Goal: Find specific fact: Find contact information

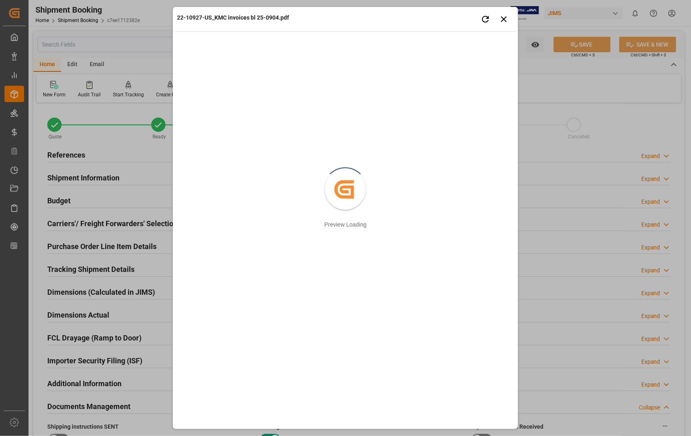
scroll to position [317, 0]
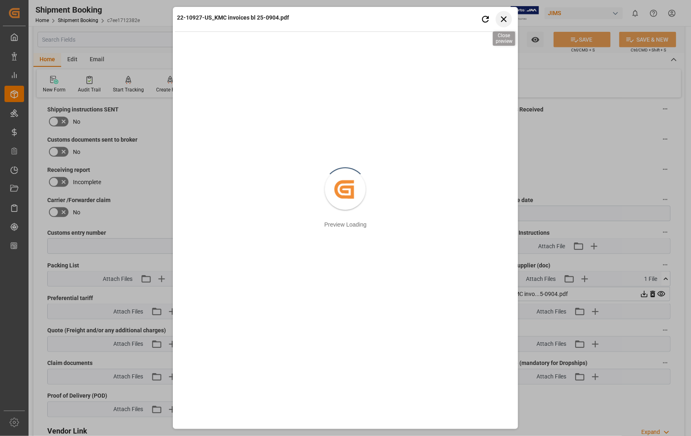
click at [501, 15] on icon "button" at bounding box center [504, 19] width 10 height 10
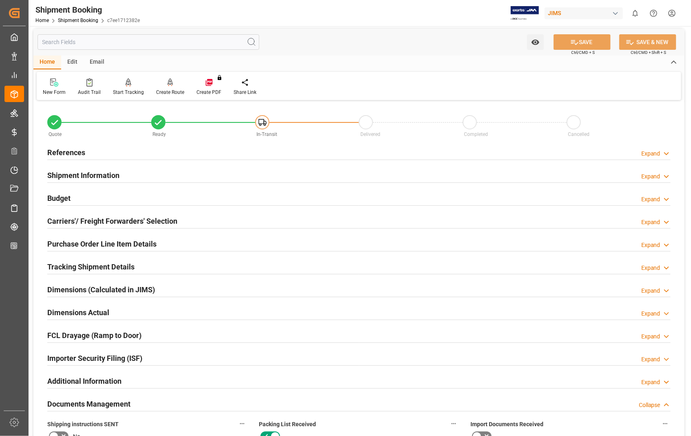
scroll to position [0, 0]
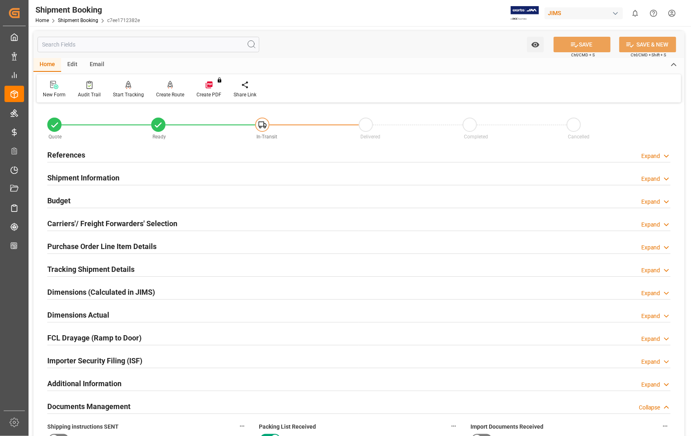
click at [73, 155] on h2 "References" at bounding box center [66, 154] width 38 height 11
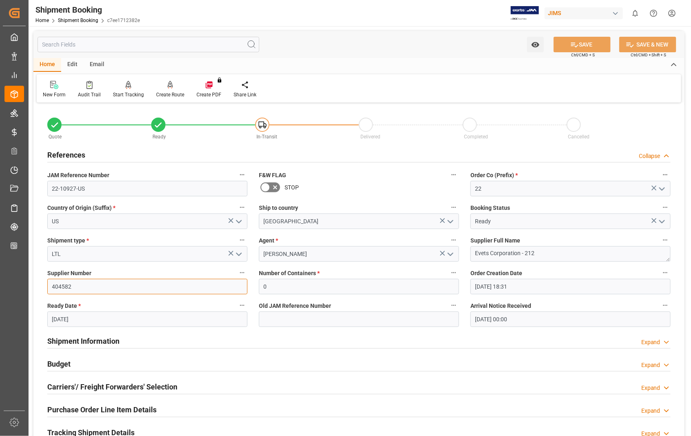
drag, startPoint x: 76, startPoint y: 287, endPoint x: 50, endPoint y: 287, distance: 25.7
click at [50, 287] on input "404582" at bounding box center [147, 287] width 200 height 16
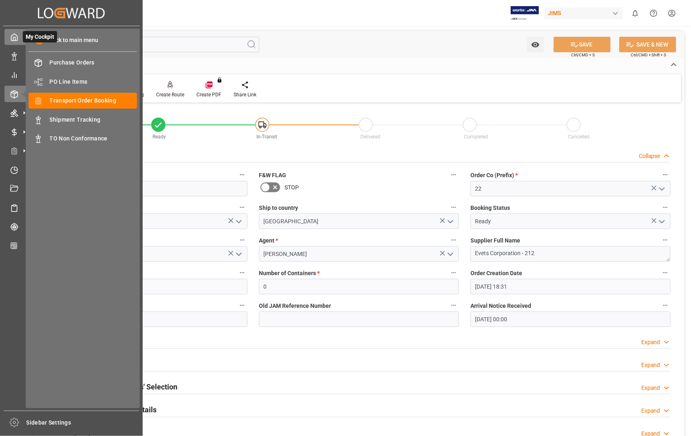
click at [11, 38] on icon at bounding box center [14, 37] width 8 height 8
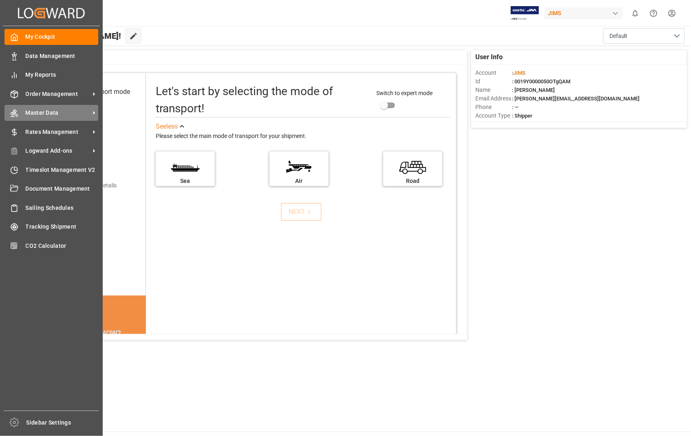
click at [55, 107] on div "Master Data Master Data" at bounding box center [51, 113] width 94 height 16
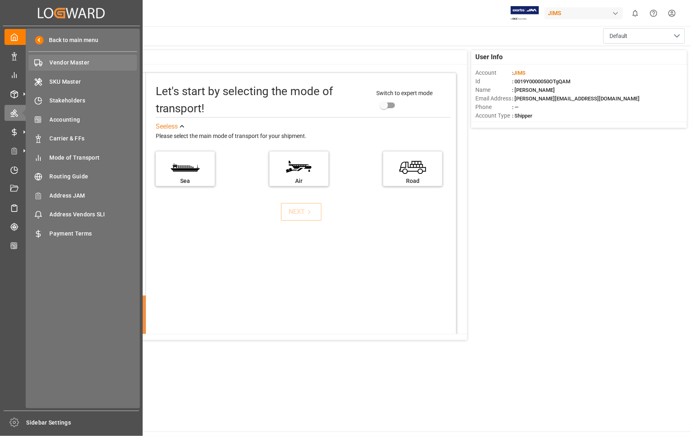
click at [87, 62] on span "Vendor Master" at bounding box center [94, 62] width 88 height 9
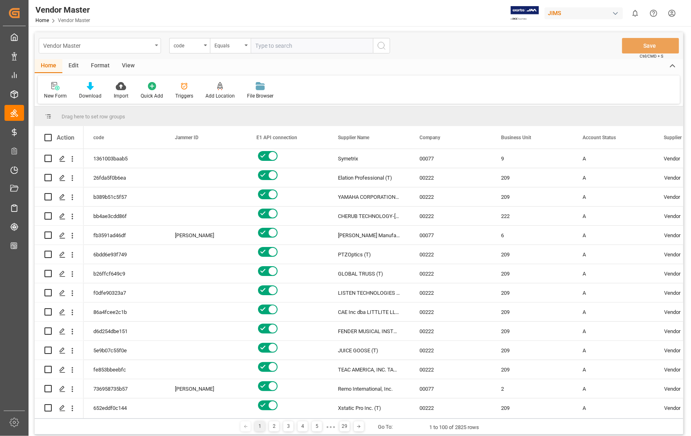
click at [156, 43] on div "Vendor Master" at bounding box center [100, 46] width 122 height 16
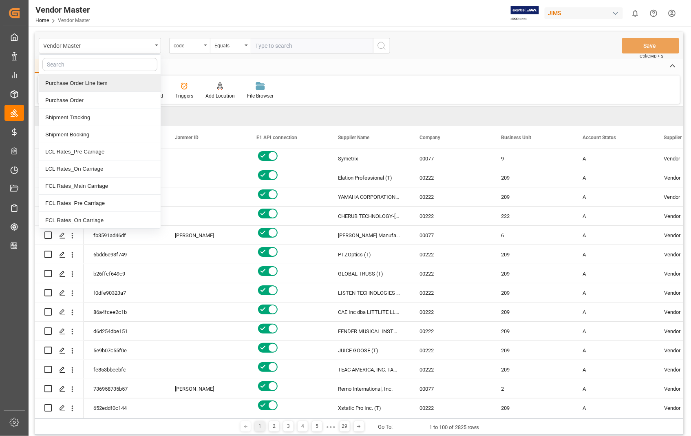
click at [205, 45] on icon "open menu" at bounding box center [205, 45] width 3 height 2
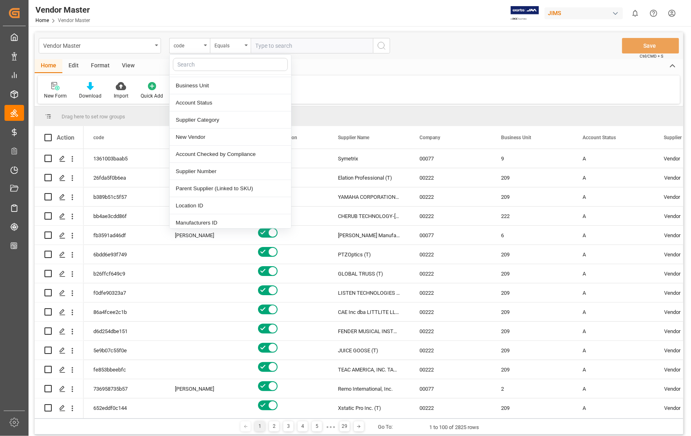
scroll to position [91, 0]
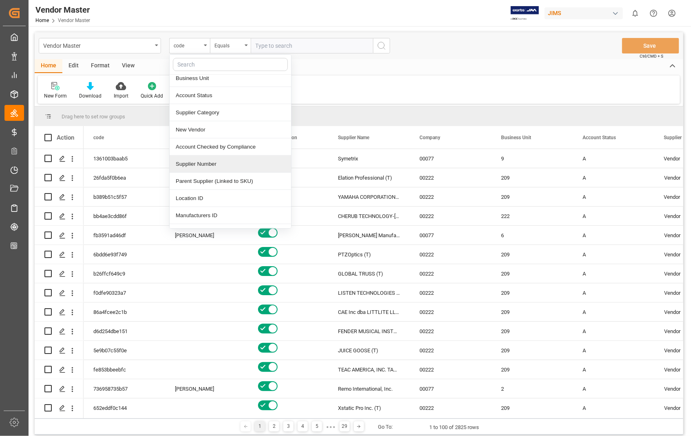
click at [208, 166] on div "Supplier Number" at bounding box center [231, 163] width 122 height 17
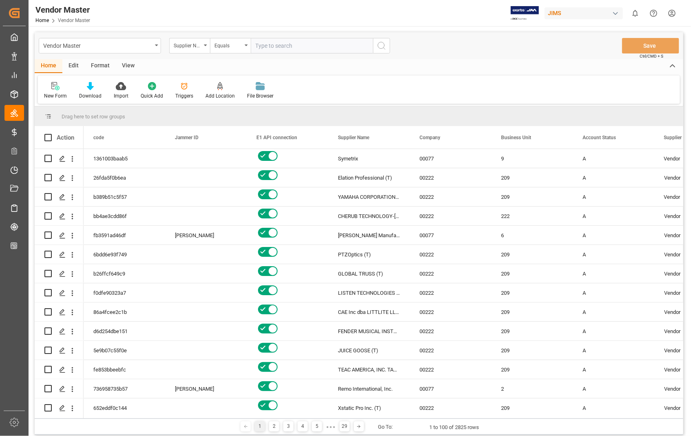
click at [308, 42] on input "text" at bounding box center [312, 46] width 122 height 16
paste input "404582"
type input "404582"
click at [381, 43] on icon "search button" at bounding box center [382, 46] width 10 height 10
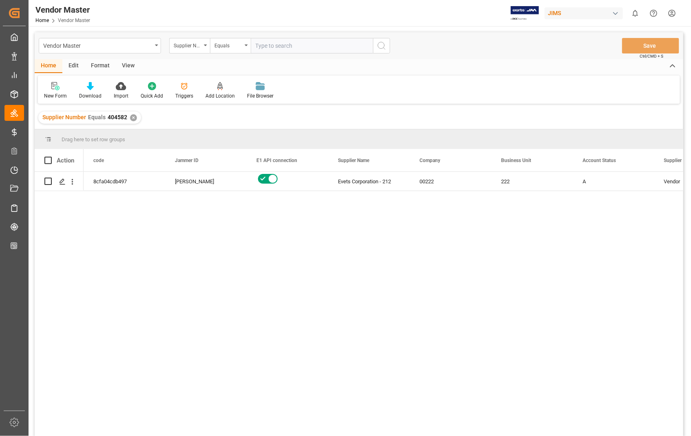
click at [131, 66] on div "View" at bounding box center [128, 66] width 25 height 14
click at [54, 95] on div "Default" at bounding box center [52, 95] width 16 height 7
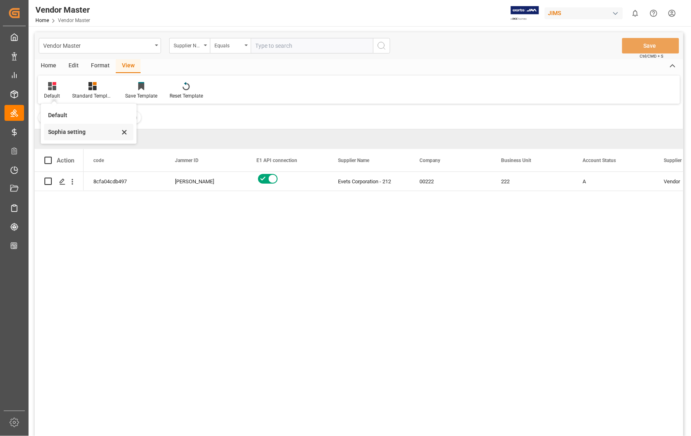
click at [60, 130] on div "Sophia setting" at bounding box center [83, 132] width 71 height 9
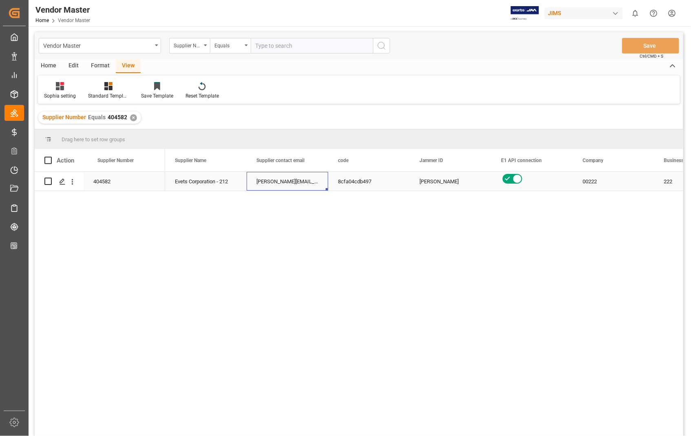
click at [265, 177] on div "[PERSON_NAME][EMAIL_ADDRESS][DOMAIN_NAME];[PERSON_NAME][EMAIL_ADDRESS][DOMAIN_N…" at bounding box center [288, 181] width 82 height 19
